Goal: Task Accomplishment & Management: Use online tool/utility

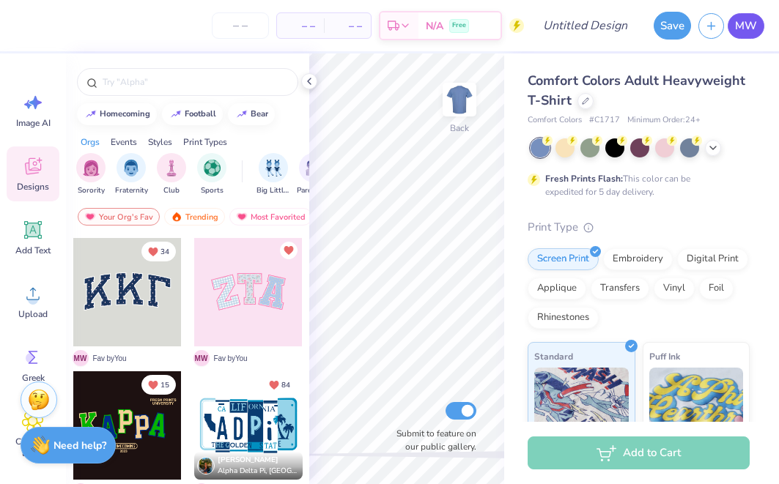
click at [737, 30] on span "MW" at bounding box center [746, 26] width 22 height 17
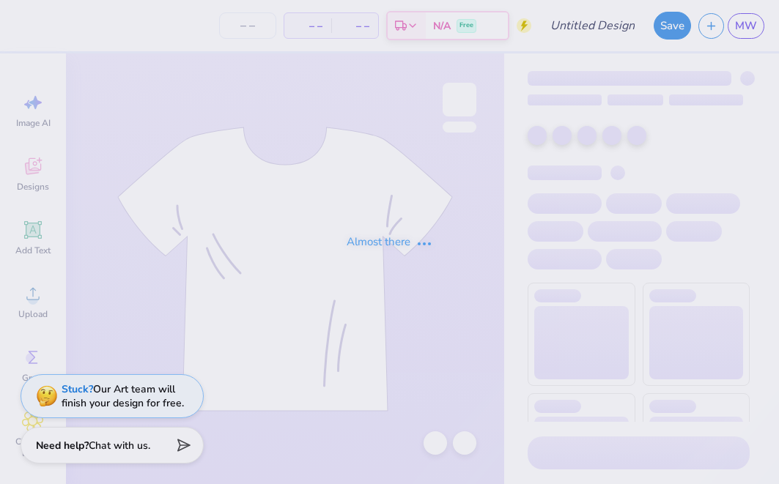
type input "[GEOGRAPHIC_DATA] : [PERSON_NAME]"
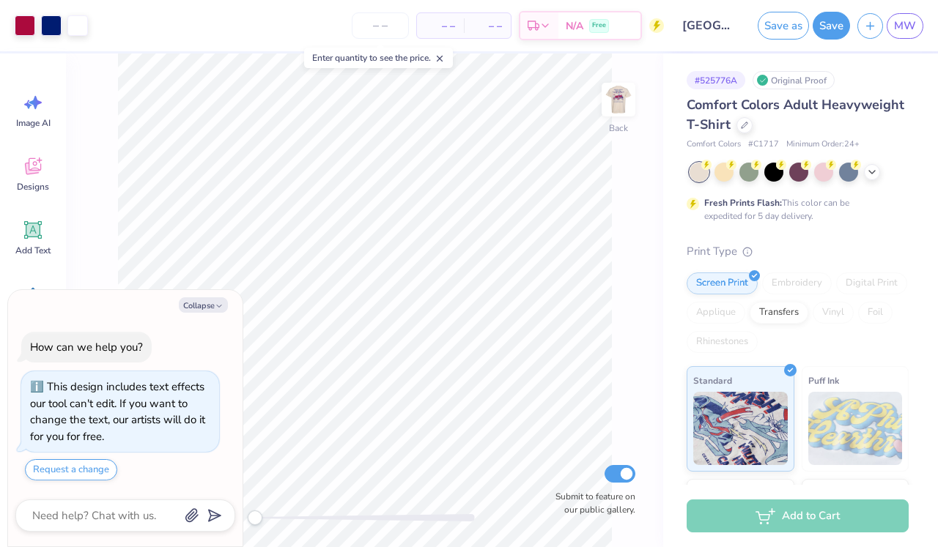
click at [635, 112] on div "Back Submit to feature on our public gallery." at bounding box center [364, 300] width 597 height 494
click at [620, 110] on img at bounding box center [618, 99] width 59 height 59
click at [210, 303] on button "Collapse" at bounding box center [203, 304] width 49 height 15
type textarea "x"
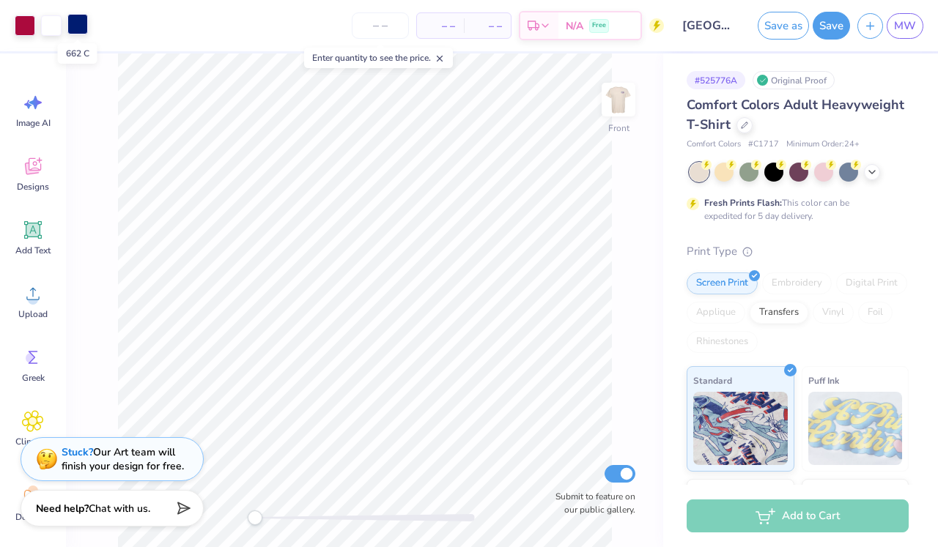
click at [82, 26] on div at bounding box center [77, 24] width 21 height 21
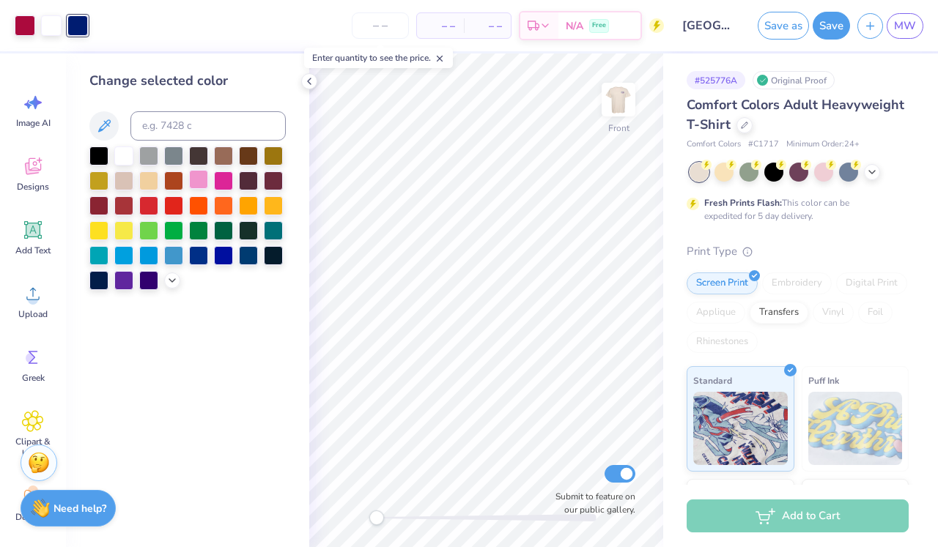
click at [196, 179] on div at bounding box center [198, 179] width 19 height 19
click at [22, 22] on div at bounding box center [25, 24] width 21 height 21
click at [221, 234] on div at bounding box center [223, 229] width 19 height 19
click at [617, 124] on img at bounding box center [618, 99] width 59 height 59
click at [617, 124] on div "Back" at bounding box center [619, 109] width 34 height 52
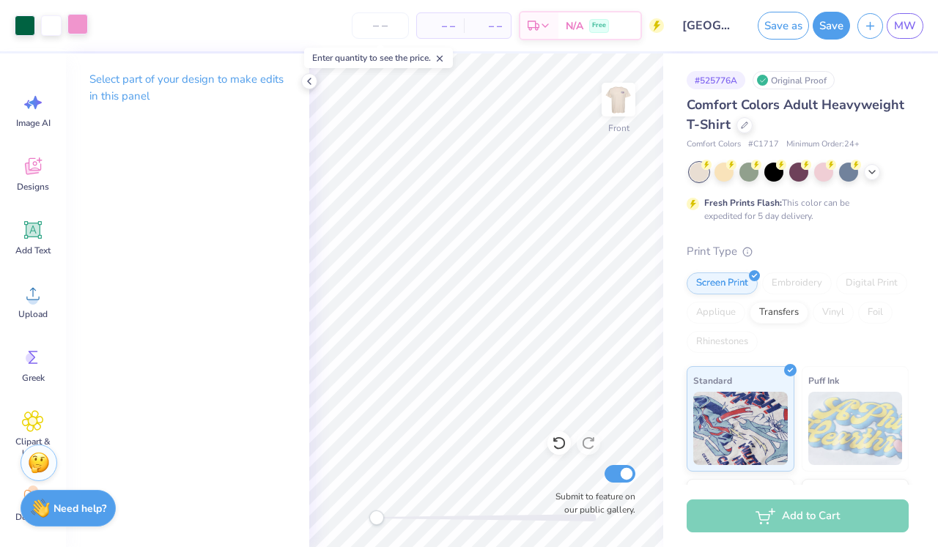
click at [81, 24] on div at bounding box center [77, 24] width 21 height 21
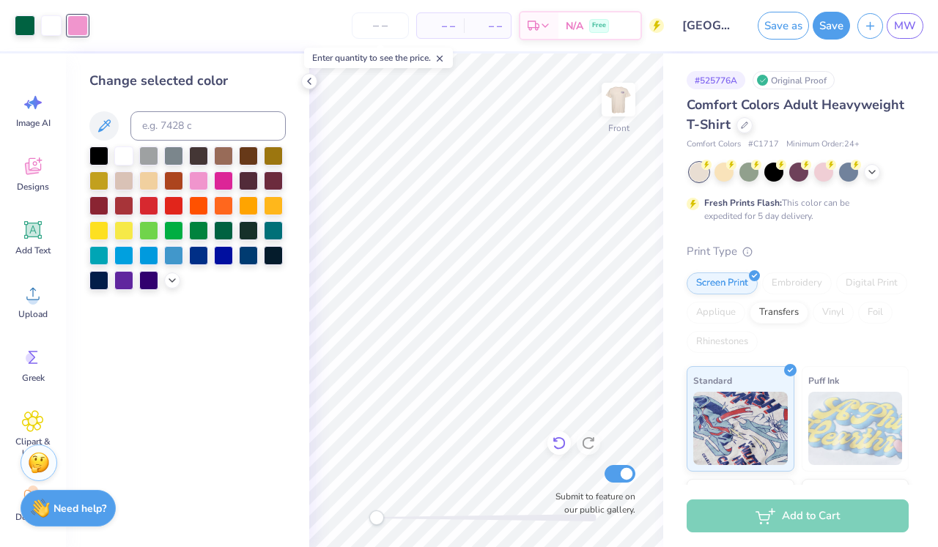
click at [555, 443] on icon at bounding box center [559, 443] width 15 height 15
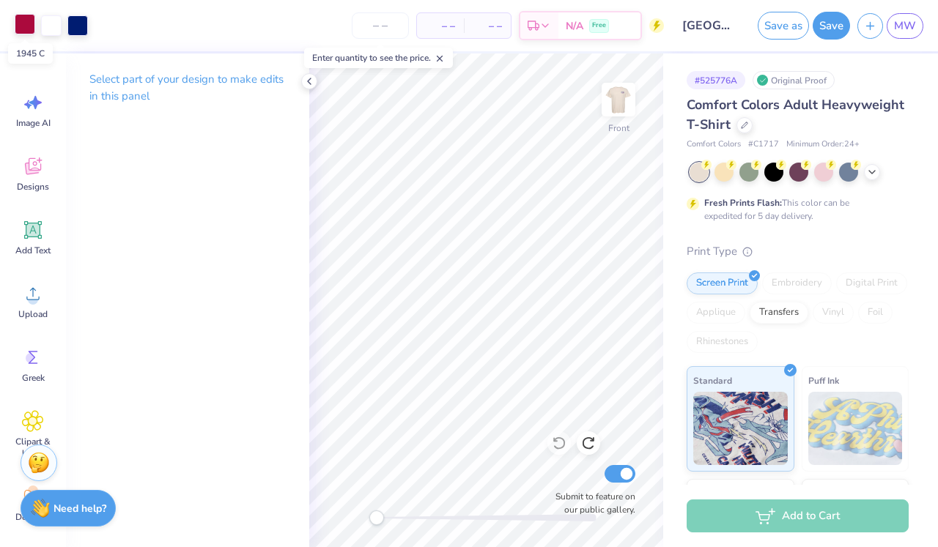
click at [24, 22] on div at bounding box center [25, 24] width 21 height 21
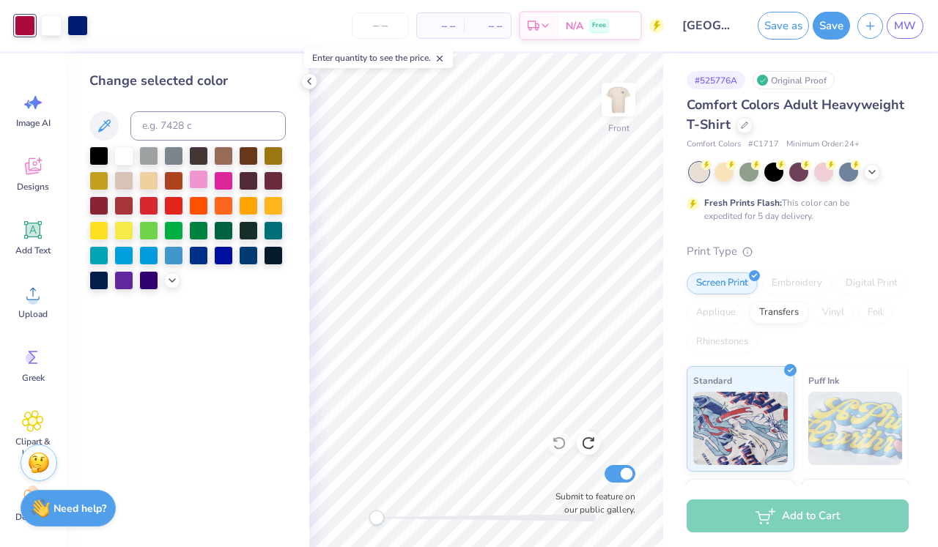
click at [204, 182] on div at bounding box center [198, 179] width 19 height 19
click at [78, 32] on div at bounding box center [77, 24] width 21 height 21
click at [198, 234] on div at bounding box center [198, 229] width 19 height 19
click at [558, 445] on icon at bounding box center [559, 443] width 15 height 15
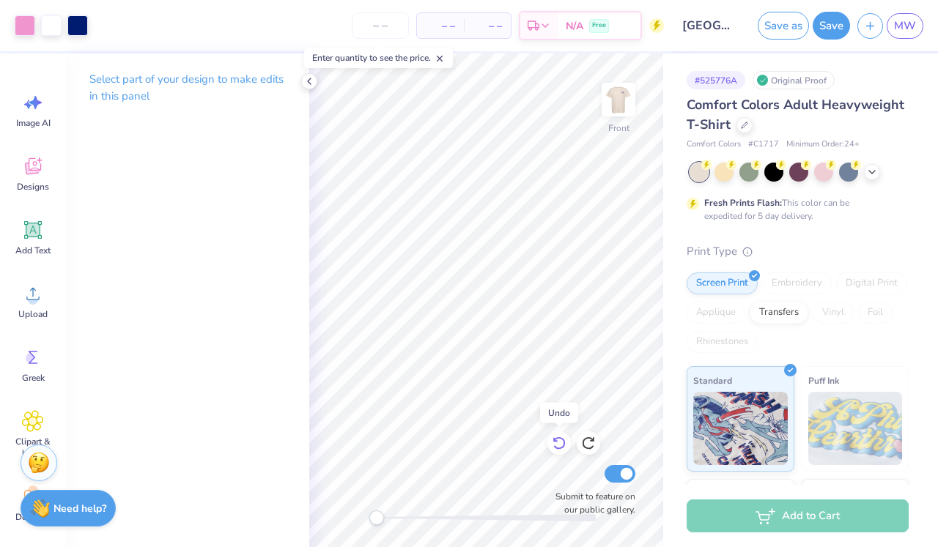
click at [558, 445] on icon at bounding box center [559, 443] width 15 height 15
click at [306, 83] on icon at bounding box center [309, 81] width 12 height 12
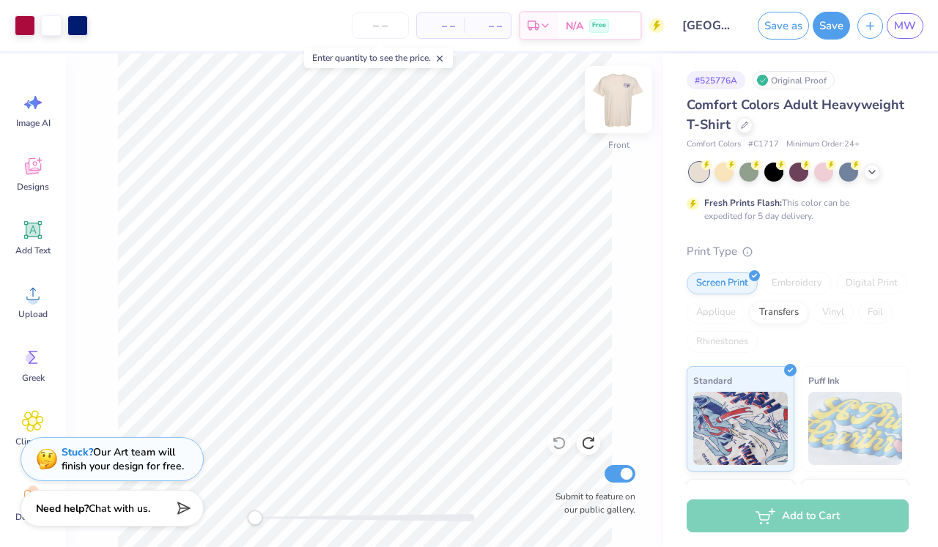
click at [609, 117] on img at bounding box center [618, 99] width 59 height 59
click at [618, 107] on img at bounding box center [618, 99] width 59 height 59
click at [399, 28] on input "number" at bounding box center [380, 25] width 57 height 26
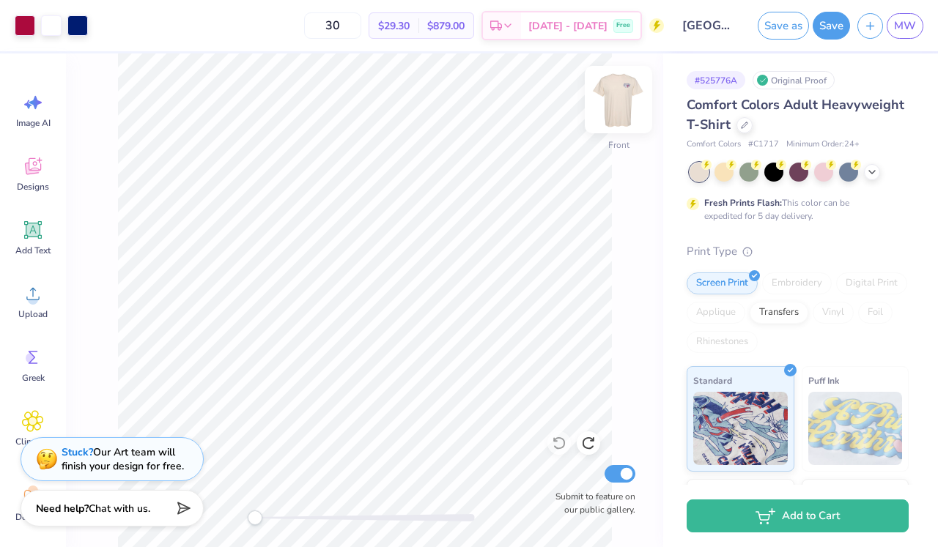
click at [612, 102] on img at bounding box center [618, 99] width 59 height 59
click at [618, 104] on img at bounding box center [618, 99] width 59 height 59
click at [361, 21] on input "30" at bounding box center [332, 25] width 57 height 26
type input "3"
type input "40"
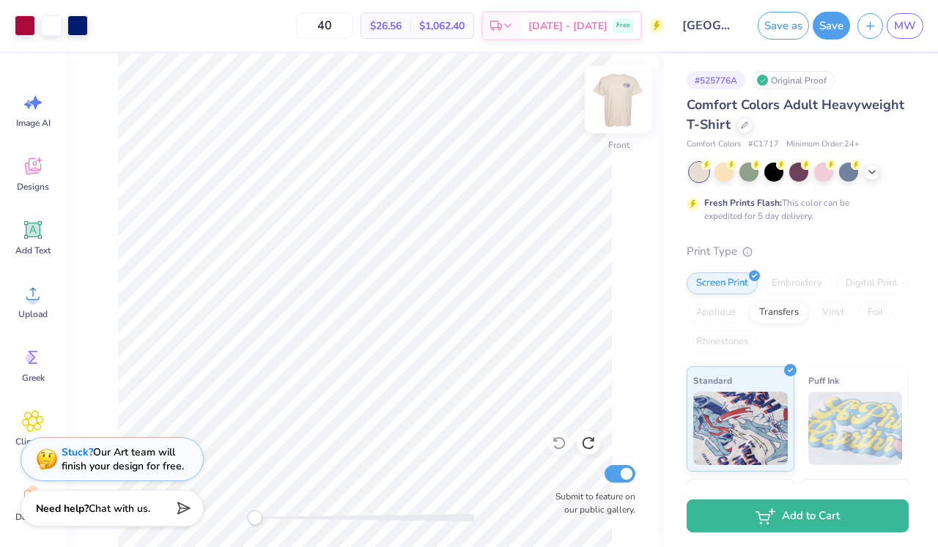
click at [629, 89] on img at bounding box center [618, 99] width 59 height 59
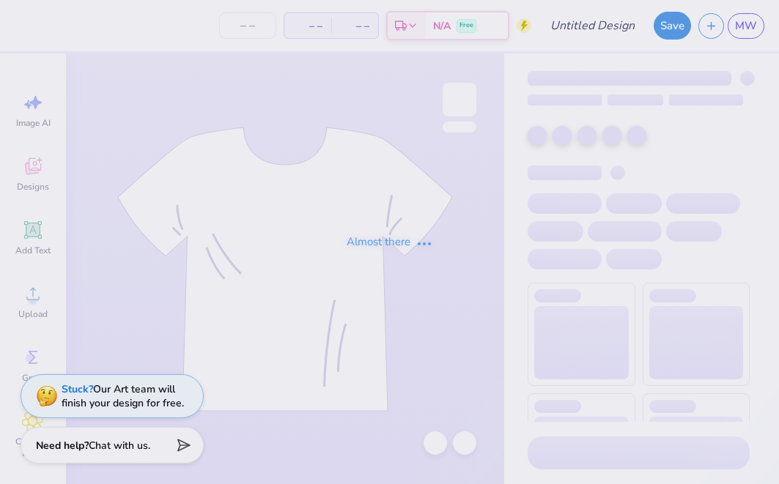
type input "[GEOGRAPHIC_DATA] : [PERSON_NAME]"
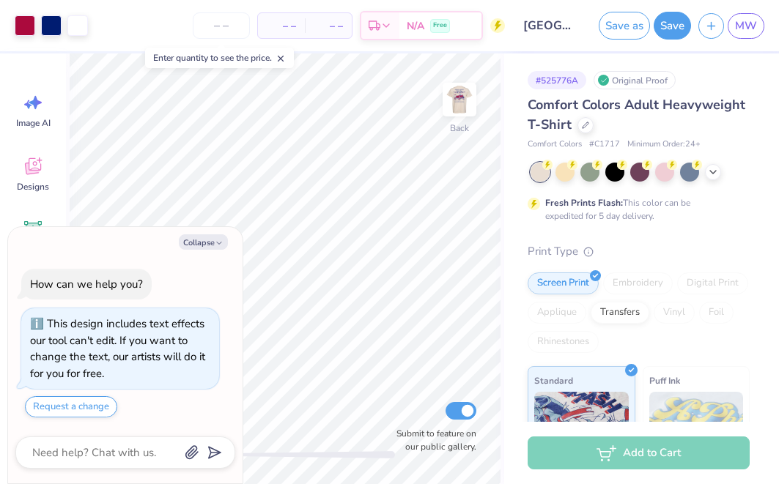
type textarea "x"
